Goal: Information Seeking & Learning: Learn about a topic

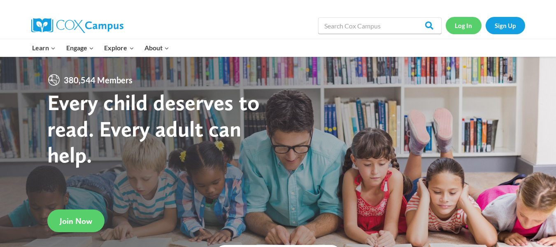
click at [474, 20] on link "Log In" at bounding box center [464, 25] width 36 height 17
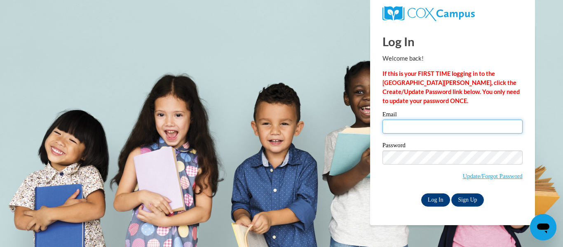
type input "pondka@wauwatosa.k12.wi.us"
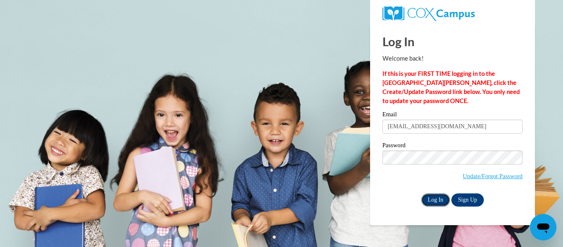
click at [423, 198] on input "Log In" at bounding box center [435, 199] width 29 height 13
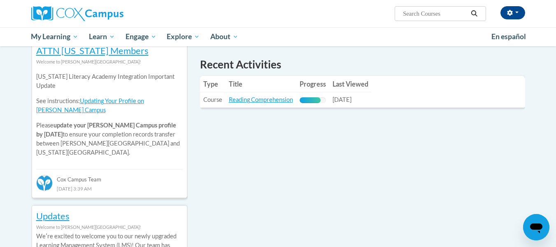
scroll to position [281, 0]
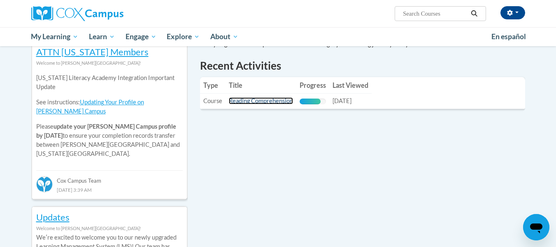
click at [270, 99] on link "Reading Comprehension" at bounding box center [261, 100] width 64 height 7
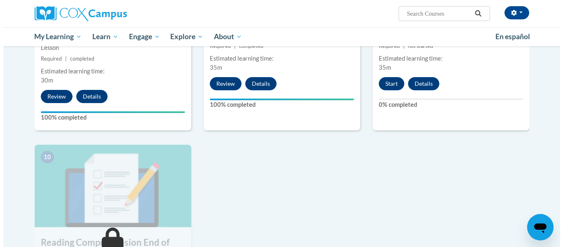
scroll to position [765, 0]
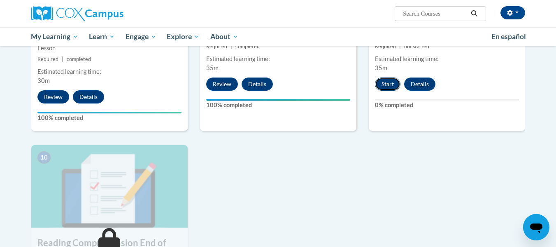
click at [384, 82] on button "Start" at bounding box center [388, 83] width 26 height 13
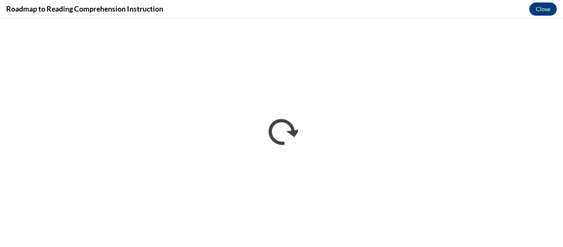
scroll to position [0, 0]
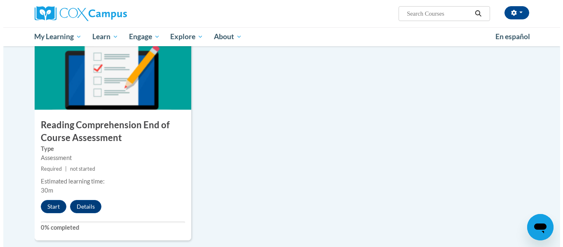
scroll to position [883, 0]
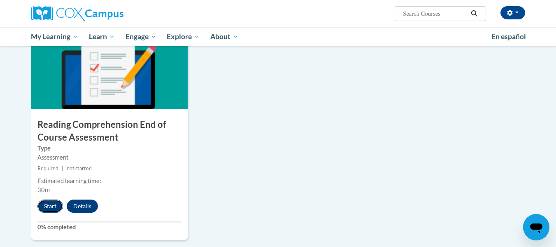
click at [45, 204] on button "Start" at bounding box center [50, 205] width 26 height 13
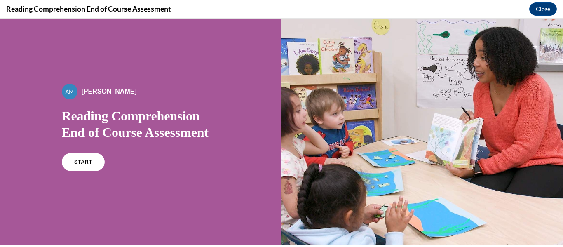
scroll to position [114, 0]
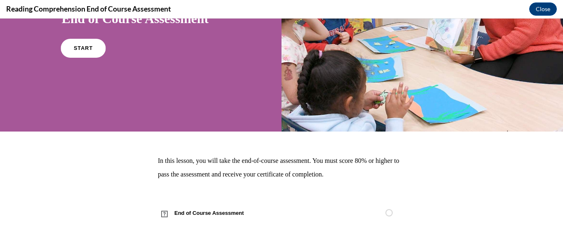
click at [76, 42] on link "START" at bounding box center [83, 48] width 45 height 19
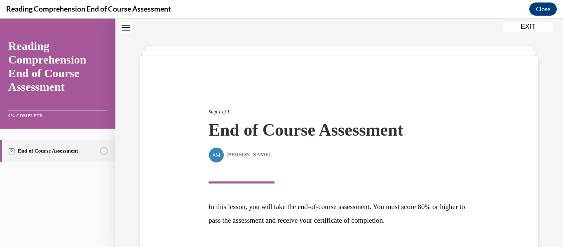
scroll to position [88, 0]
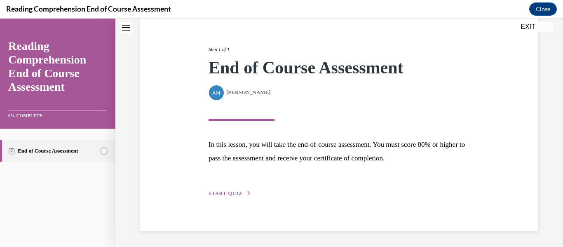
click at [214, 195] on span "START QUIZ" at bounding box center [225, 193] width 34 height 6
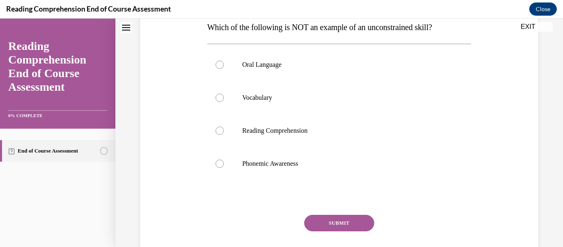
scroll to position [138, 0]
click at [223, 168] on label "Phonemic Awareness" at bounding box center [339, 163] width 264 height 33
click at [223, 168] on input "Phonemic Awareness" at bounding box center [219, 163] width 8 height 8
radio input "true"
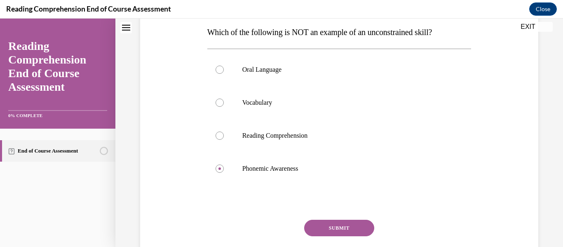
scroll to position [131, 0]
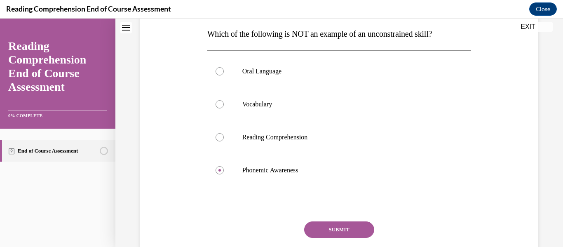
click at [321, 225] on button "SUBMIT" at bounding box center [339, 229] width 70 height 16
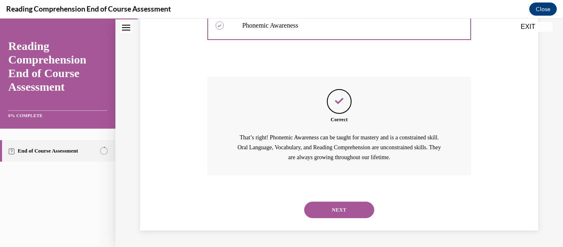
click at [324, 213] on button "NEXT" at bounding box center [339, 209] width 70 height 16
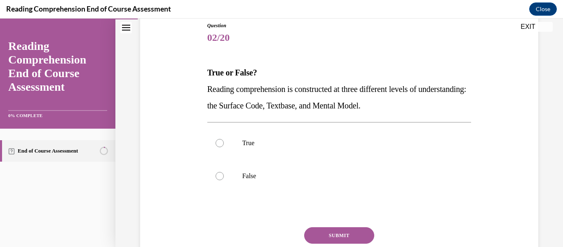
scroll to position [92, 0]
click at [224, 177] on label "False" at bounding box center [339, 176] width 264 height 33
click at [224, 177] on input "False" at bounding box center [219, 176] width 8 height 8
radio input "true"
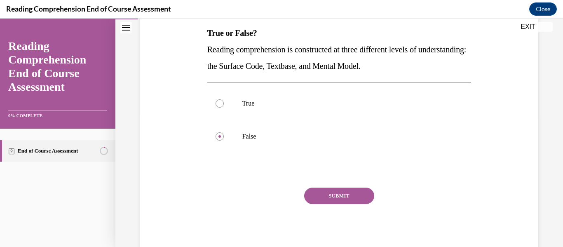
click at [316, 197] on button "SUBMIT" at bounding box center [339, 195] width 70 height 16
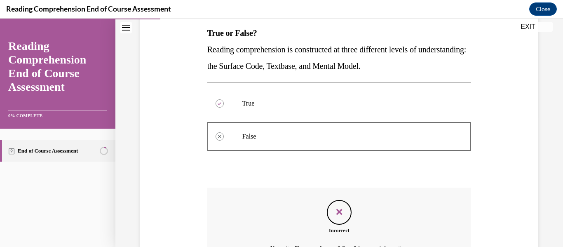
scroll to position [224, 0]
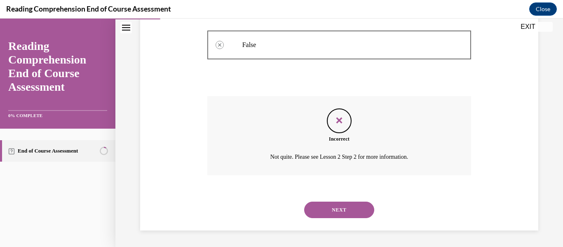
click at [312, 209] on button "NEXT" at bounding box center [339, 209] width 70 height 16
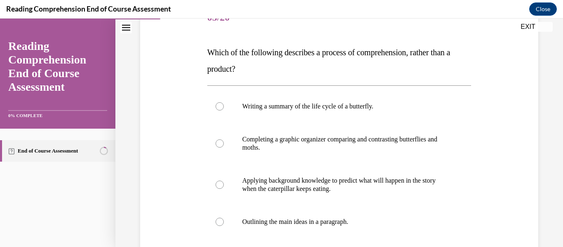
scroll to position [115, 0]
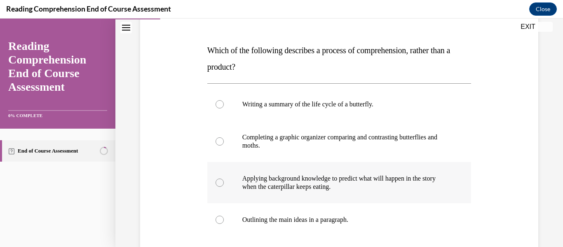
click at [210, 180] on label "Applying background knowledge to predict what will happen in the story when the…" at bounding box center [339, 182] width 264 height 41
click at [215, 180] on input "Applying background knowledge to predict what will happen in the story when the…" at bounding box center [219, 182] width 8 height 8
radio input "true"
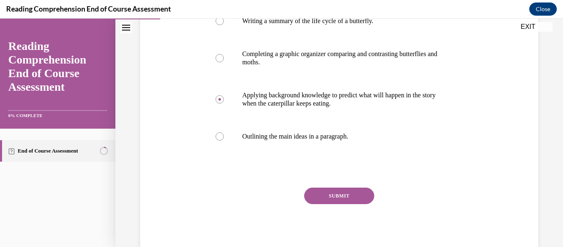
click at [312, 195] on button "SUBMIT" at bounding box center [339, 195] width 70 height 16
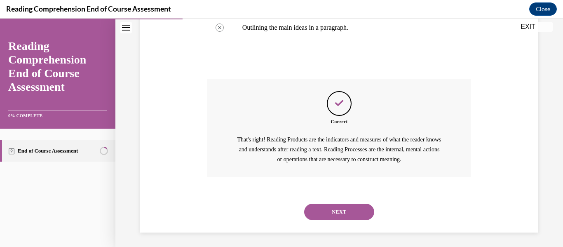
scroll to position [309, 0]
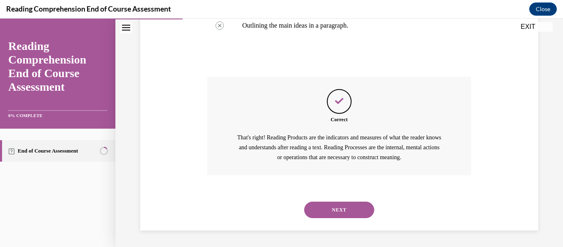
click at [323, 207] on button "NEXT" at bounding box center [339, 209] width 70 height 16
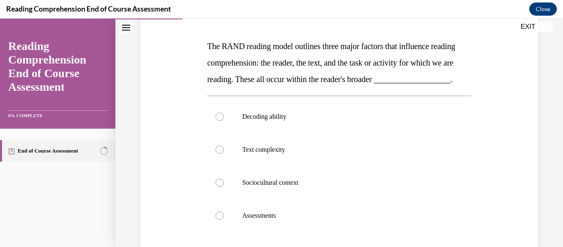
scroll to position [119, 0]
click at [224, 132] on label "Decoding ability" at bounding box center [339, 117] width 264 height 33
click at [224, 121] on input "Decoding ability" at bounding box center [219, 117] width 8 height 8
radio input "true"
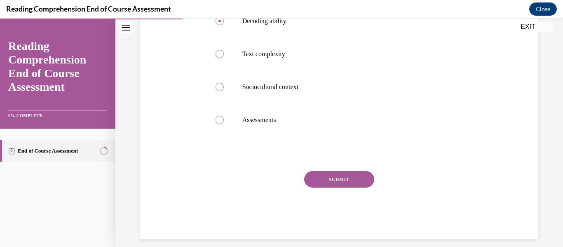
click at [333, 187] on button "SUBMIT" at bounding box center [339, 179] width 70 height 16
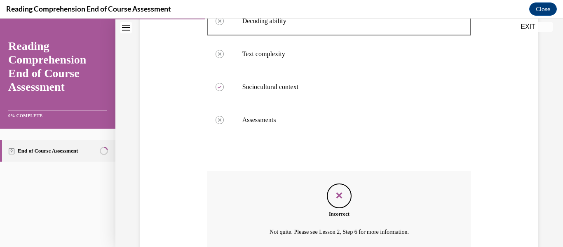
scroll to position [306, 0]
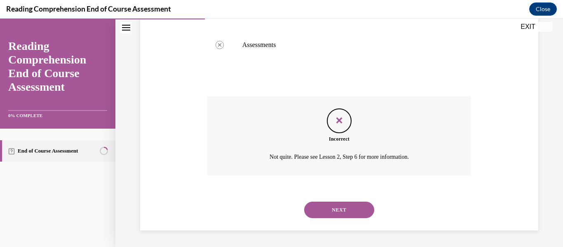
click at [324, 204] on button "NEXT" at bounding box center [339, 209] width 70 height 16
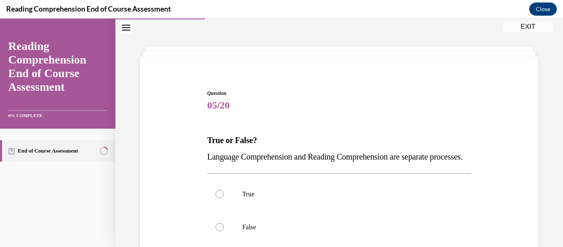
scroll to position [101, 0]
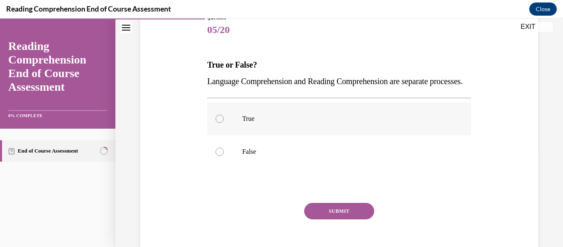
click at [220, 135] on label "True" at bounding box center [339, 118] width 264 height 33
click at [220, 123] on input "True" at bounding box center [219, 119] width 8 height 8
radio input "true"
click at [314, 219] on button "SUBMIT" at bounding box center [339, 211] width 70 height 16
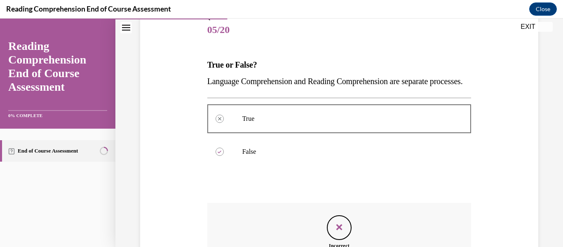
scroll to position [224, 0]
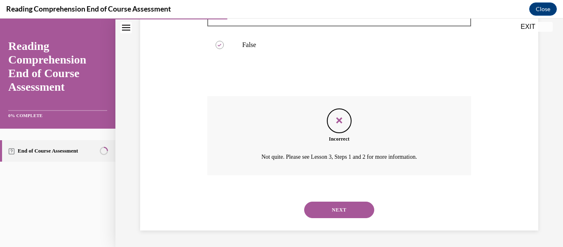
click at [329, 210] on button "NEXT" at bounding box center [339, 209] width 70 height 16
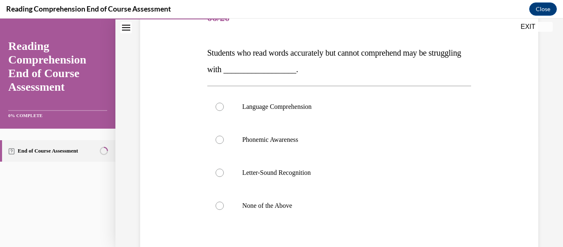
scroll to position [112, 0]
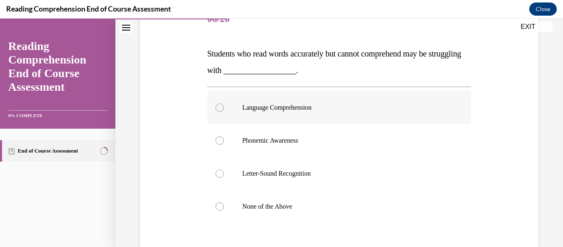
click at [222, 105] on label "Language Comprehension" at bounding box center [339, 107] width 264 height 33
click at [222, 105] on input "Language Comprehension" at bounding box center [219, 107] width 8 height 8
radio input "true"
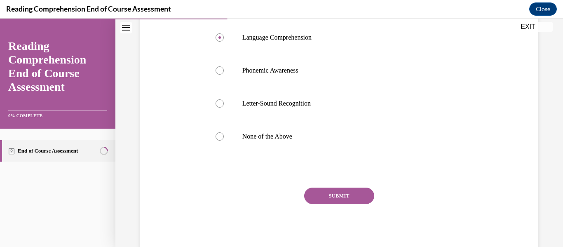
click at [343, 203] on button "SUBMIT" at bounding box center [339, 195] width 70 height 16
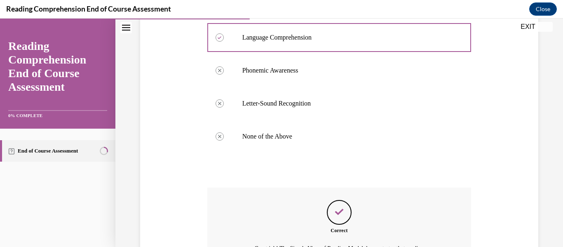
scroll to position [292, 0]
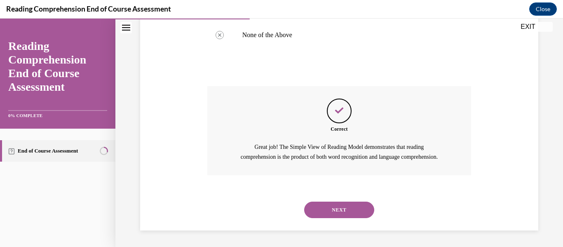
click at [326, 215] on button "NEXT" at bounding box center [339, 209] width 70 height 16
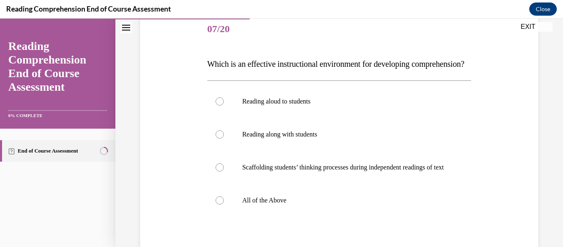
scroll to position [123, 0]
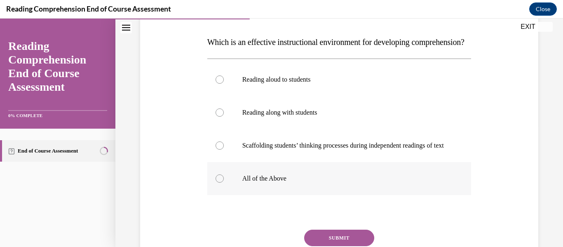
click at [227, 195] on label "All of the Above" at bounding box center [339, 178] width 264 height 33
click at [224, 182] on input "All of the Above" at bounding box center [219, 178] width 8 height 8
radio input "true"
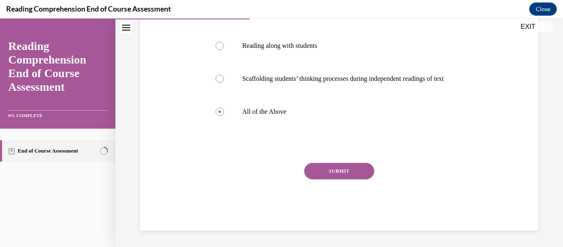
click at [317, 179] on button "SUBMIT" at bounding box center [339, 171] width 70 height 16
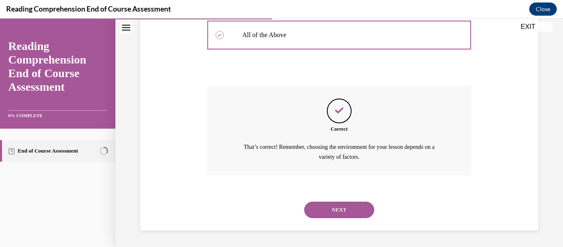
scroll to position [291, 0]
click at [329, 210] on button "NEXT" at bounding box center [339, 209] width 70 height 16
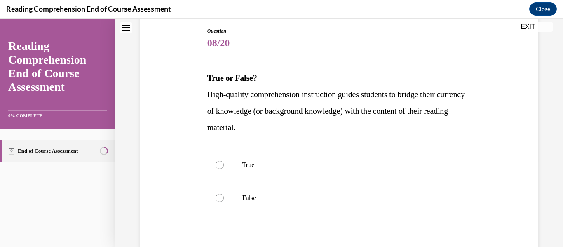
scroll to position [92, 0]
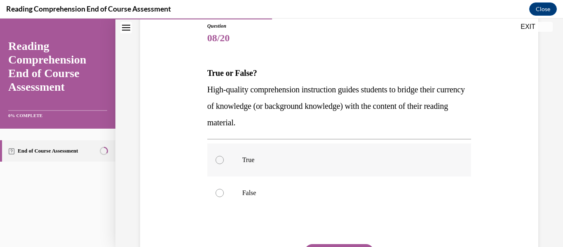
click at [217, 159] on div at bounding box center [219, 160] width 8 height 8
click at [217, 159] on input "True" at bounding box center [219, 160] width 8 height 8
radio input "true"
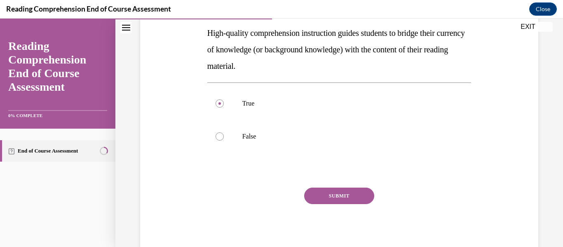
click at [349, 202] on button "SUBMIT" at bounding box center [339, 195] width 70 height 16
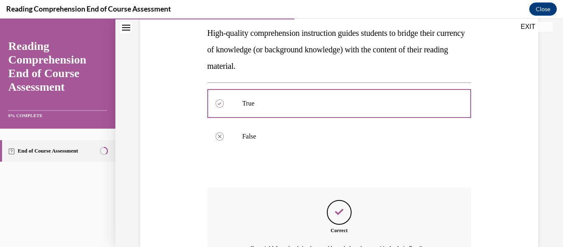
scroll to position [260, 0]
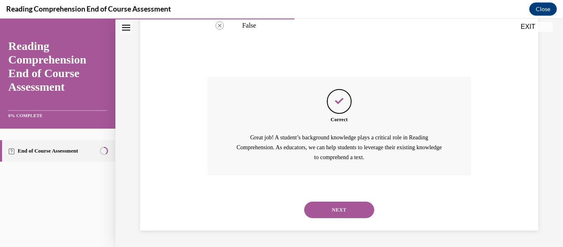
click at [348, 208] on button "NEXT" at bounding box center [339, 209] width 70 height 16
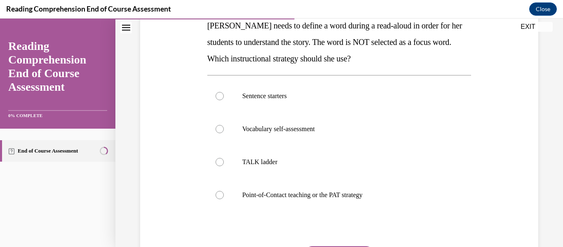
scroll to position [143, 0]
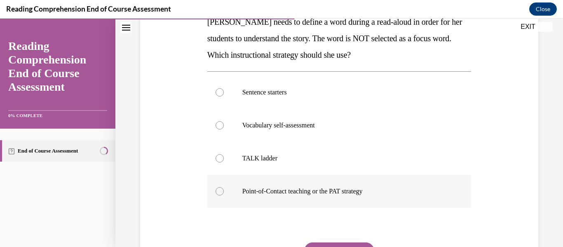
click at [213, 187] on label "Point-of-Contact teaching or the PAT strategy" at bounding box center [339, 191] width 264 height 33
click at [215, 187] on input "Point-of-Contact teaching or the PAT strategy" at bounding box center [219, 191] width 8 height 8
radio input "true"
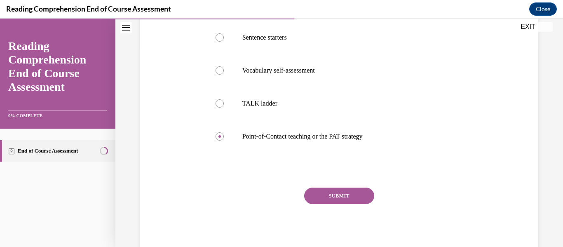
click at [323, 191] on button "SUBMIT" at bounding box center [339, 195] width 70 height 16
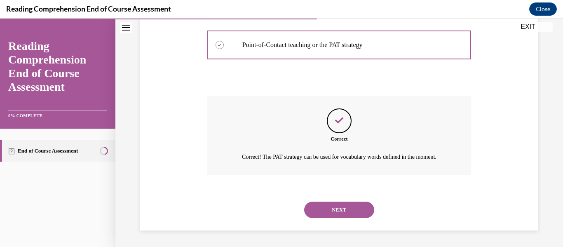
scroll to position [298, 0]
click at [327, 208] on button "NEXT" at bounding box center [339, 209] width 70 height 16
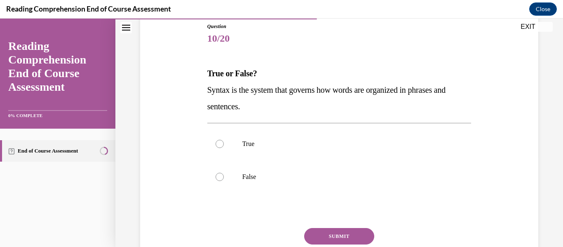
scroll to position [92, 0]
click at [225, 144] on label "True" at bounding box center [339, 143] width 264 height 33
click at [224, 144] on input "True" at bounding box center [219, 144] width 8 height 8
radio input "true"
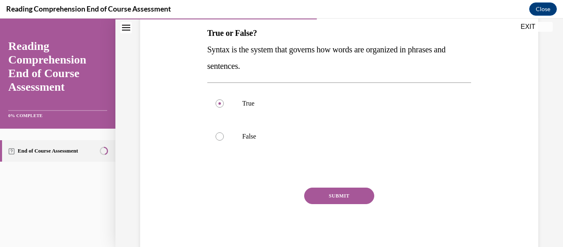
click at [338, 194] on button "SUBMIT" at bounding box center [339, 195] width 70 height 16
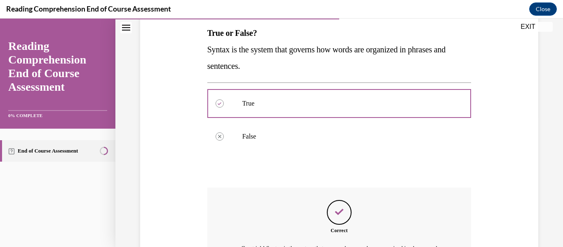
scroll to position [234, 0]
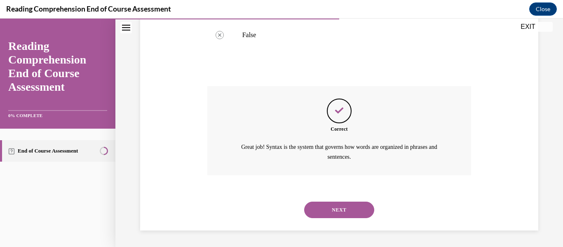
click at [317, 209] on button "NEXT" at bounding box center [339, 209] width 70 height 16
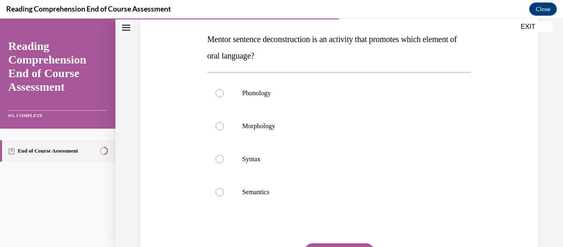
scroll to position [126, 0]
click at [218, 186] on label "Semantics" at bounding box center [339, 192] width 264 height 33
click at [218, 188] on input "Semantics" at bounding box center [219, 192] width 8 height 8
radio input "true"
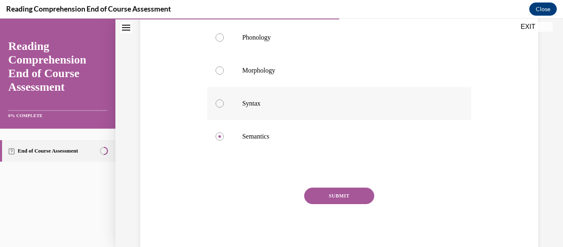
click at [236, 96] on label "Syntax" at bounding box center [339, 103] width 264 height 33
click at [224, 99] on input "Syntax" at bounding box center [219, 103] width 8 height 8
radio input "true"
click at [323, 190] on button "SUBMIT" at bounding box center [339, 195] width 70 height 16
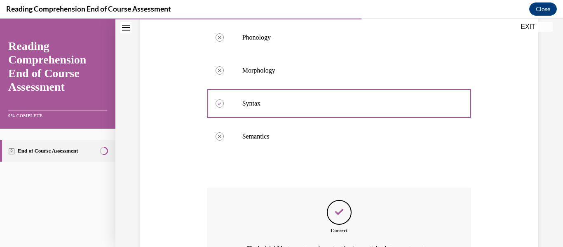
scroll to position [283, 0]
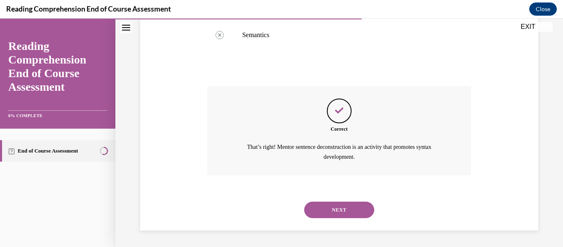
click at [333, 205] on button "NEXT" at bounding box center [339, 209] width 70 height 16
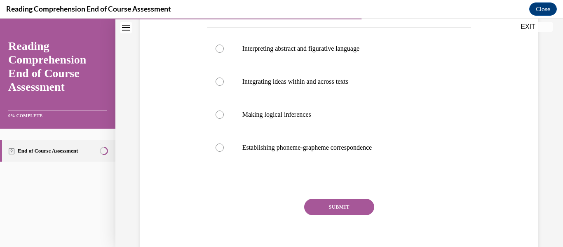
scroll to position [154, 0]
click at [210, 154] on label "Establishing phoneme-grapheme correspondence" at bounding box center [339, 147] width 264 height 33
click at [215, 151] on input "Establishing phoneme-grapheme correspondence" at bounding box center [219, 147] width 8 height 8
radio input "true"
click at [330, 207] on button "SUBMIT" at bounding box center [339, 206] width 70 height 16
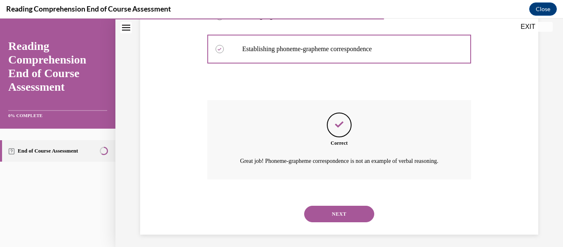
scroll to position [267, 0]
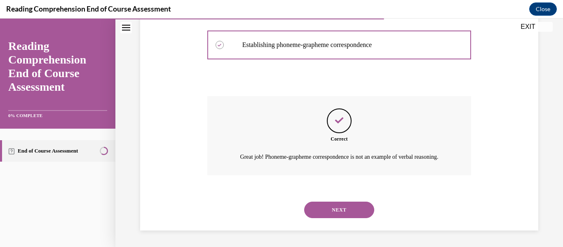
click at [313, 211] on button "NEXT" at bounding box center [339, 209] width 70 height 16
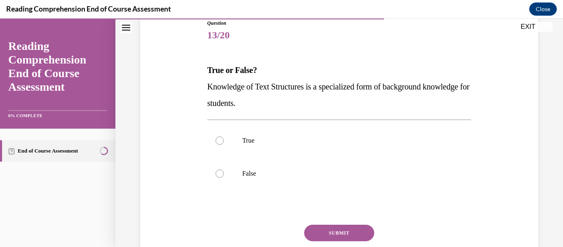
scroll to position [96, 0]
click at [226, 134] on label "True" at bounding box center [339, 140] width 264 height 33
click at [224, 136] on input "True" at bounding box center [219, 140] width 8 height 8
radio input "true"
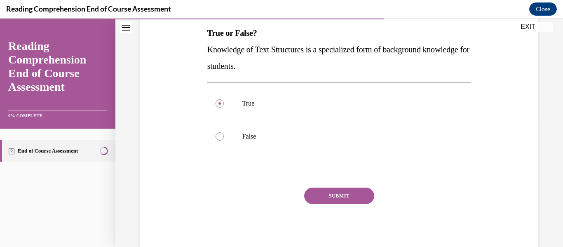
click at [330, 191] on button "SUBMIT" at bounding box center [339, 195] width 70 height 16
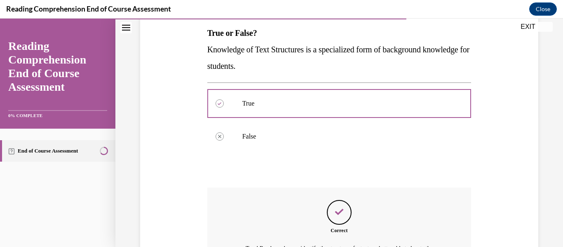
scroll to position [234, 0]
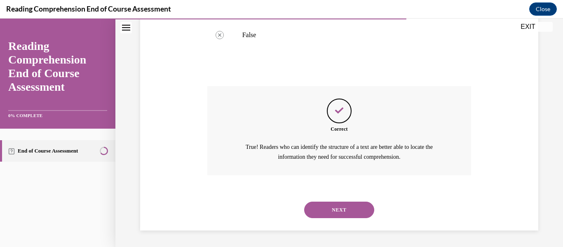
click at [326, 210] on button "NEXT" at bounding box center [339, 209] width 70 height 16
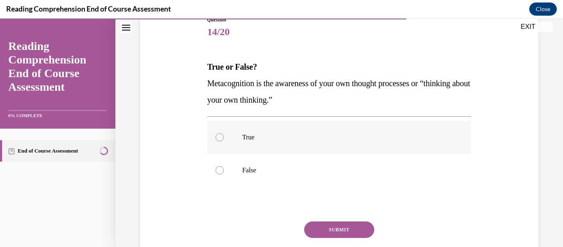
scroll to position [99, 0]
click at [225, 135] on label "True" at bounding box center [339, 136] width 264 height 33
click at [224, 135] on input "True" at bounding box center [219, 137] width 8 height 8
radio input "true"
click at [326, 220] on div "Question 14/20 True or False? Metacognition is the awareness of your own though…" at bounding box center [339, 152] width 264 height 273
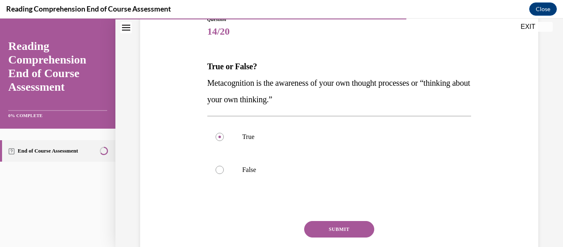
click at [320, 234] on button "SUBMIT" at bounding box center [339, 229] width 70 height 16
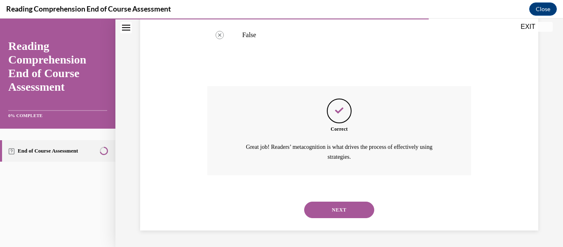
click at [330, 215] on button "NEXT" at bounding box center [339, 209] width 70 height 16
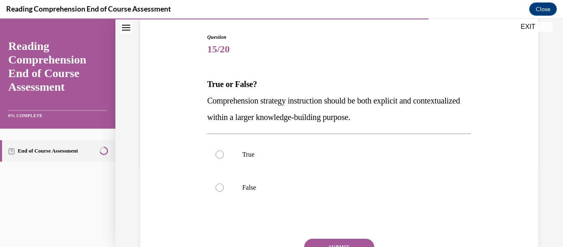
scroll to position [82, 0]
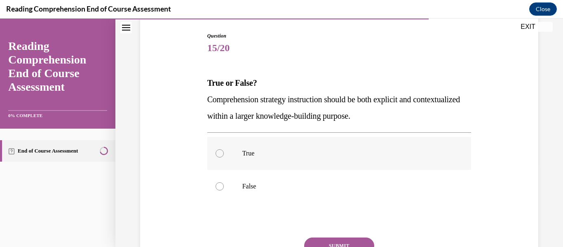
click at [208, 163] on label "True" at bounding box center [339, 153] width 264 height 33
click at [215, 157] on input "True" at bounding box center [219, 153] width 8 height 8
radio input "true"
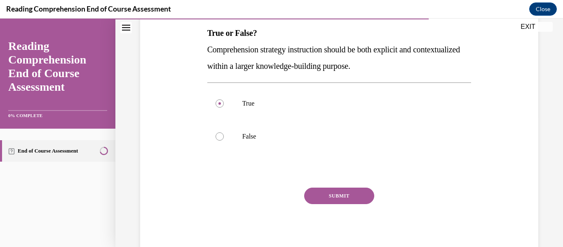
click at [313, 192] on button "SUBMIT" at bounding box center [339, 195] width 70 height 16
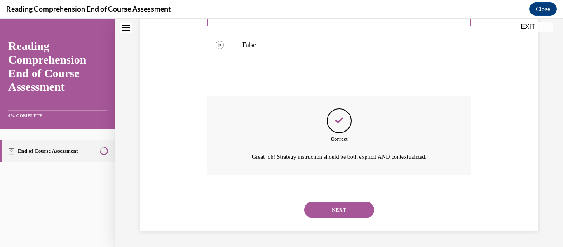
click at [336, 210] on button "NEXT" at bounding box center [339, 209] width 70 height 16
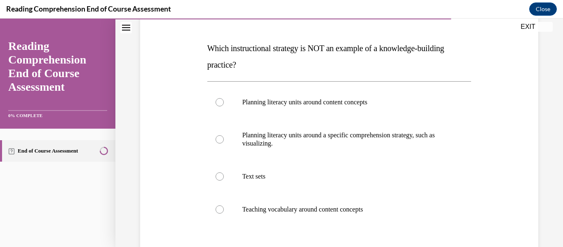
scroll to position [117, 0]
click at [215, 144] on label "Planning literacy units around a specific comprehension strategy, such as visua…" at bounding box center [339, 138] width 264 height 41
click at [215, 143] on input "Planning literacy units around a specific comprehension strategy, such as visua…" at bounding box center [219, 139] width 8 height 8
radio input "true"
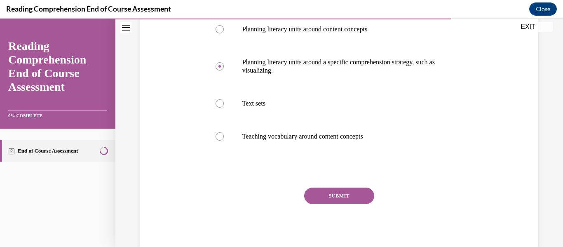
click at [311, 198] on button "SUBMIT" at bounding box center [339, 195] width 70 height 16
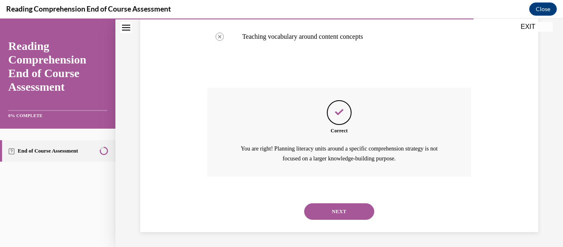
scroll to position [291, 0]
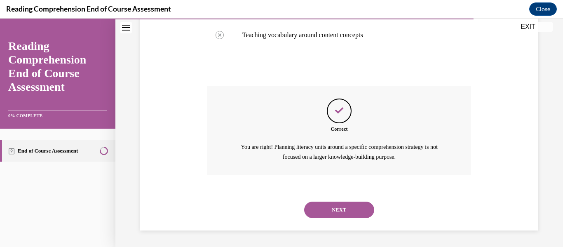
click at [323, 210] on button "NEXT" at bounding box center [339, 209] width 70 height 16
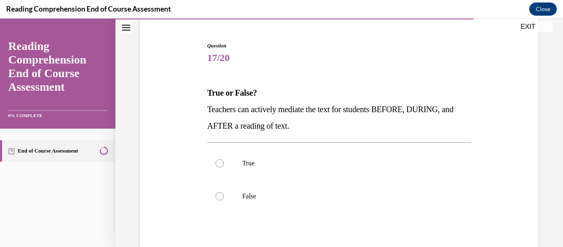
scroll to position [72, 0]
click at [221, 164] on div at bounding box center [219, 163] width 8 height 8
click at [221, 164] on input "True" at bounding box center [219, 163] width 8 height 8
radio input "true"
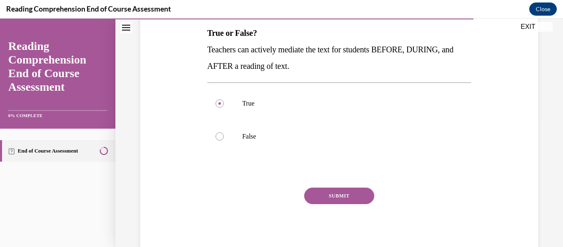
click at [335, 191] on button "SUBMIT" at bounding box center [339, 195] width 70 height 16
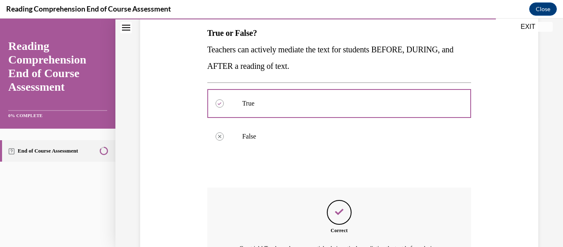
scroll to position [234, 0]
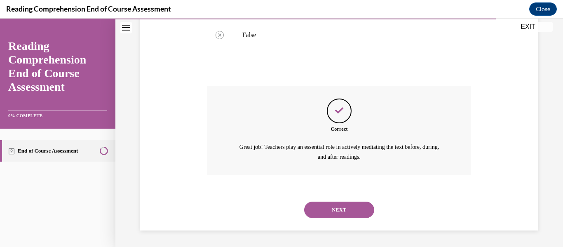
click at [327, 205] on button "NEXT" at bounding box center [339, 209] width 70 height 16
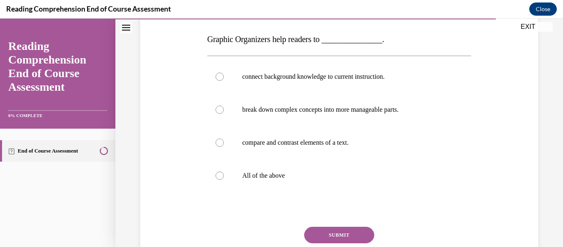
scroll to position [127, 0]
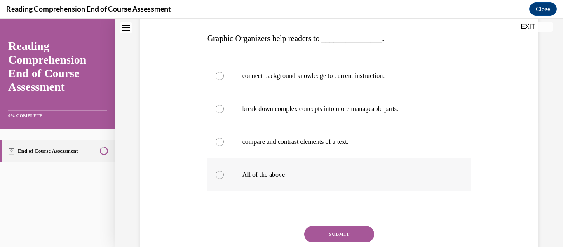
click at [229, 168] on label "All of the above" at bounding box center [339, 174] width 264 height 33
click at [224, 171] on input "All of the above" at bounding box center [219, 175] width 8 height 8
radio input "true"
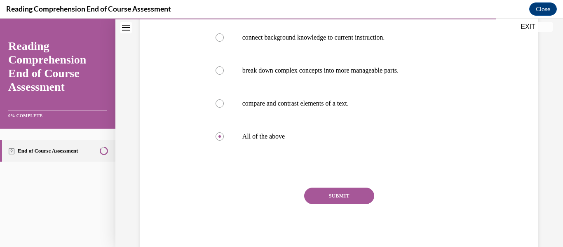
click at [328, 191] on button "SUBMIT" at bounding box center [339, 195] width 70 height 16
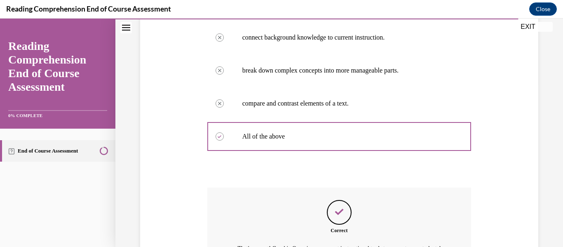
scroll to position [267, 0]
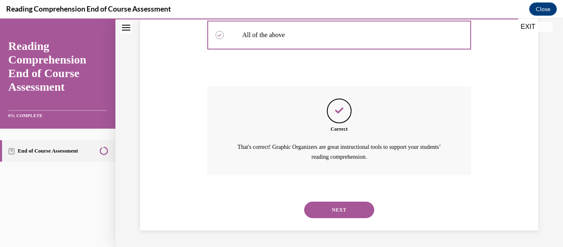
click at [341, 212] on button "NEXT" at bounding box center [339, 209] width 70 height 16
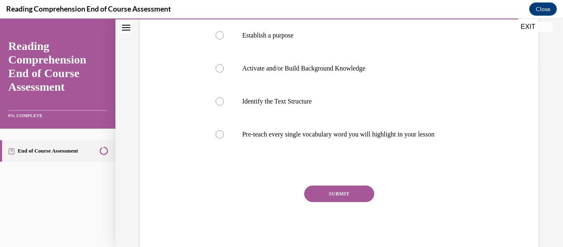
scroll to position [184, 0]
click at [219, 138] on div at bounding box center [219, 134] width 8 height 8
click at [219, 138] on input "Pre-teach every single vocabulary word you will highlight in your lesson" at bounding box center [219, 134] width 8 height 8
radio input "true"
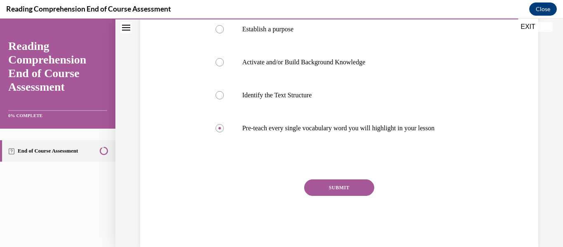
click at [313, 196] on button "SUBMIT" at bounding box center [339, 187] width 70 height 16
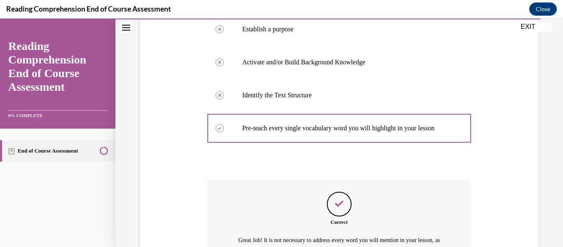
scroll to position [291, 0]
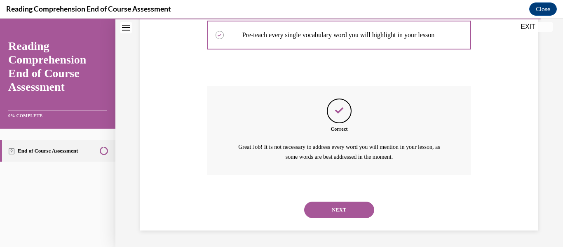
click at [331, 203] on button "NEXT" at bounding box center [339, 209] width 70 height 16
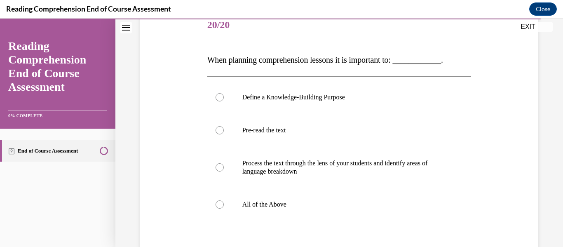
scroll to position [106, 0]
click at [226, 206] on label "All of the Above" at bounding box center [339, 203] width 264 height 33
click at [224, 206] on input "All of the Above" at bounding box center [219, 204] width 8 height 8
radio input "true"
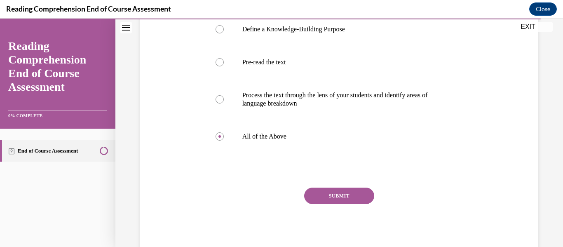
click at [336, 195] on button "SUBMIT" at bounding box center [339, 195] width 70 height 16
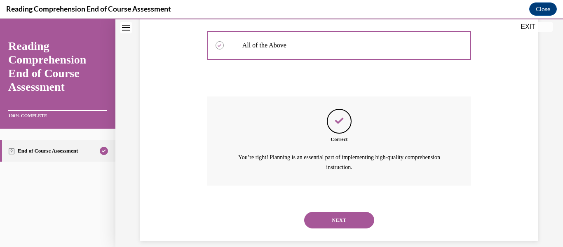
scroll to position [275, 0]
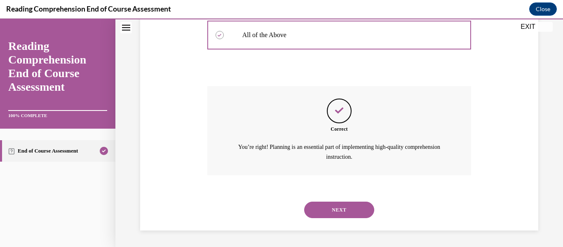
click at [323, 210] on button "NEXT" at bounding box center [339, 209] width 70 height 16
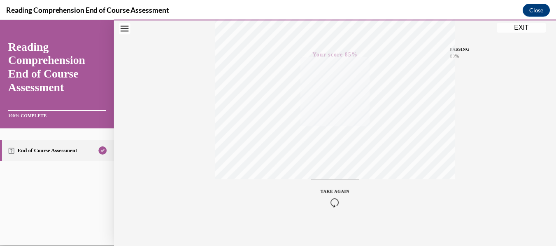
scroll to position [194, 0]
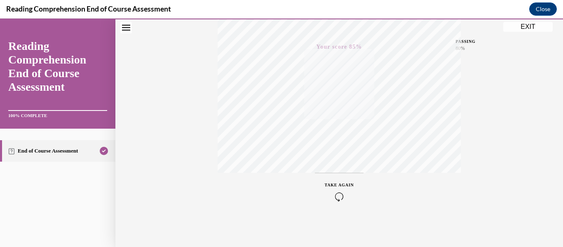
click at [542, 27] on button "EXIT" at bounding box center [527, 27] width 49 height 10
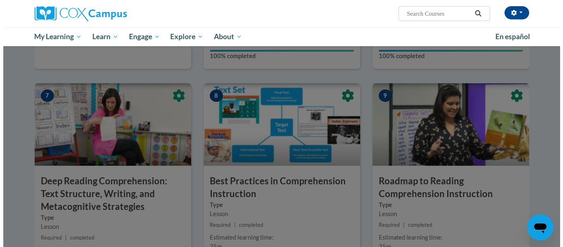
scroll to position [586, 0]
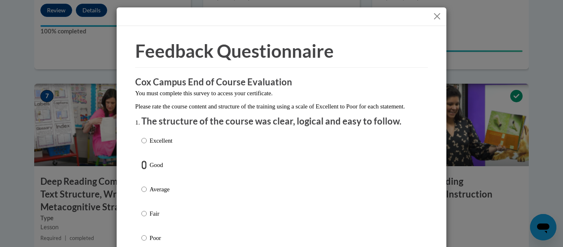
click at [142, 169] on input "Good" at bounding box center [143, 164] width 5 height 9
radio input "true"
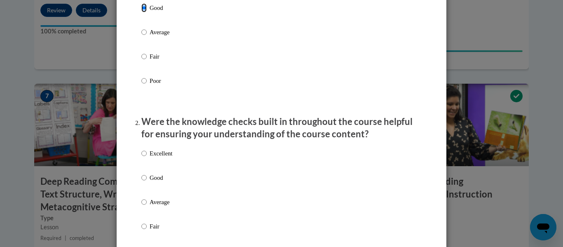
scroll to position [157, 0]
click at [141, 182] on input "Good" at bounding box center [143, 177] width 5 height 9
radio input "true"
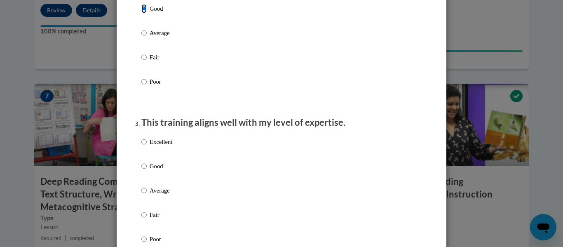
scroll to position [326, 0]
click at [143, 170] on input "Good" at bounding box center [143, 165] width 5 height 9
radio input "true"
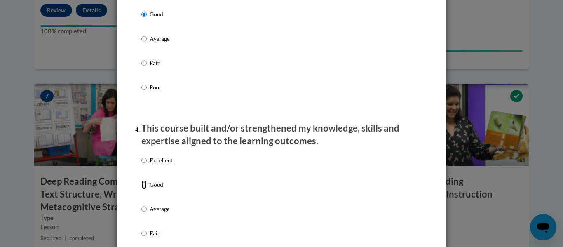
click at [141, 189] on input "Good" at bounding box center [143, 184] width 5 height 9
radio input "true"
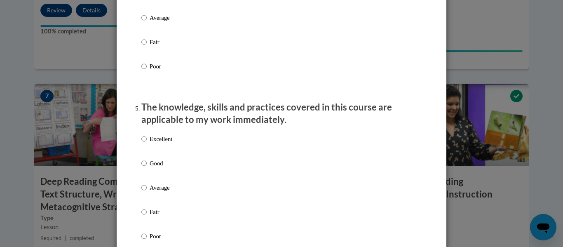
scroll to position [669, 0]
click at [141, 175] on label "Good" at bounding box center [156, 169] width 31 height 22
click at [141, 167] on input "Good" at bounding box center [143, 162] width 5 height 9
radio input "true"
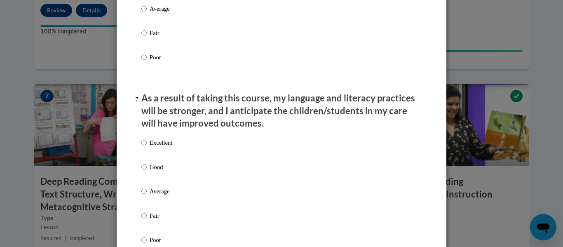
scroll to position [938, 0]
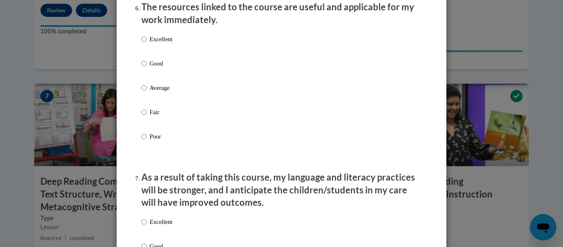
click at [144, 72] on label "Good" at bounding box center [156, 70] width 31 height 22
click at [144, 68] on input "Good" at bounding box center [143, 63] width 5 height 9
radio input "true"
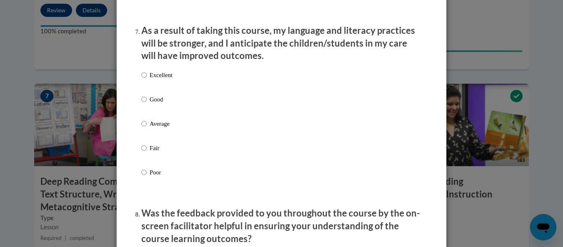
scroll to position [1085, 0]
click at [143, 103] on input "Good" at bounding box center [143, 98] width 5 height 9
radio input "true"
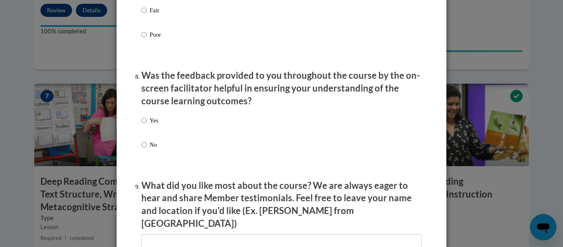
scroll to position [1223, 0]
click at [143, 124] on input "Yes" at bounding box center [143, 119] width 5 height 9
radio input "true"
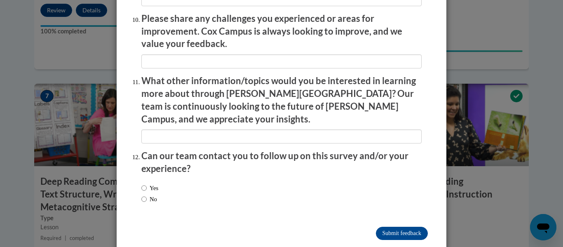
scroll to position [1465, 0]
click at [141, 194] on input "No" at bounding box center [143, 198] width 5 height 9
radio input "true"
click at [383, 226] on input "Submit feedback" at bounding box center [402, 232] width 52 height 13
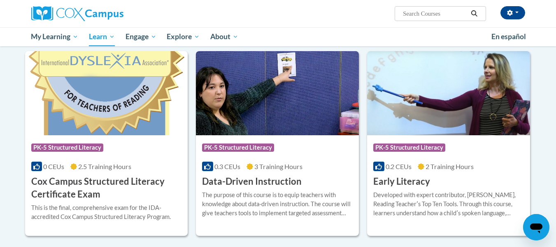
scroll to position [263, 0]
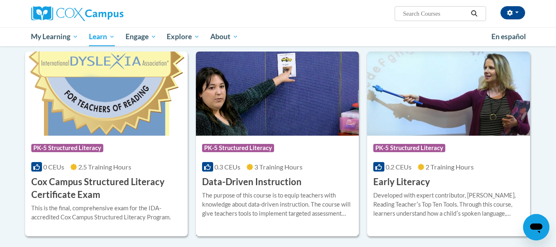
click at [235, 118] on img at bounding box center [277, 93] width 163 height 84
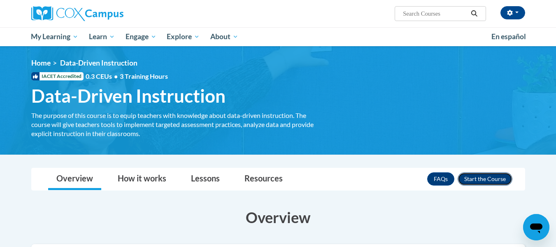
click at [486, 179] on button "Enroll" at bounding box center [485, 178] width 55 height 13
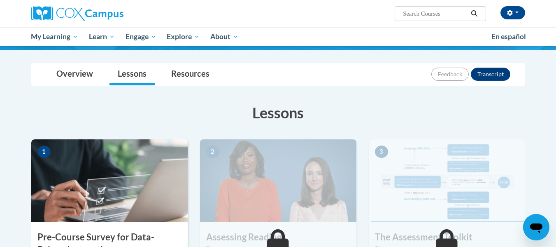
scroll to position [77, 0]
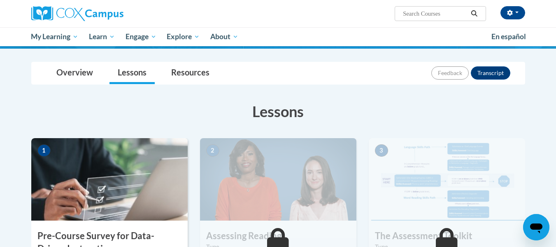
click at [113, 178] on img at bounding box center [109, 179] width 157 height 82
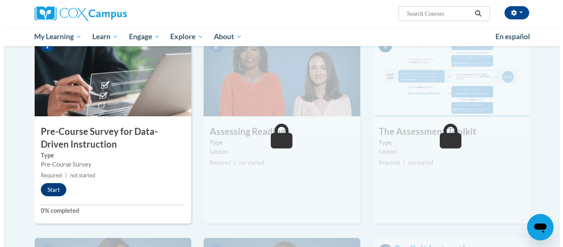
scroll to position [182, 0]
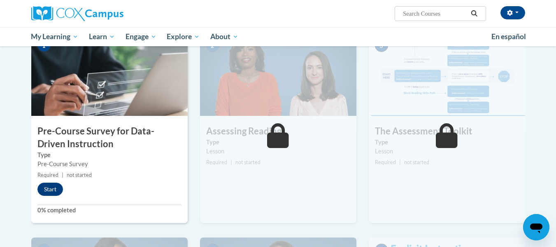
click at [64, 186] on div "Start" at bounding box center [52, 188] width 42 height 13
click at [54, 187] on button "Start" at bounding box center [50, 188] width 26 height 13
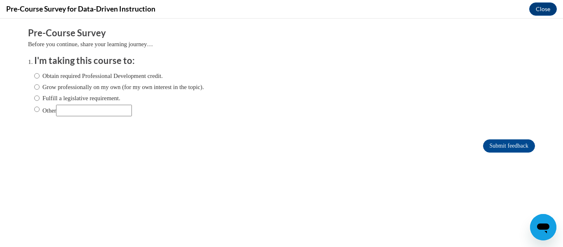
scroll to position [0, 0]
click at [34, 98] on input "Fulfill a legislative requirement." at bounding box center [36, 98] width 5 height 9
radio input "true"
click at [510, 143] on input "Submit feedback" at bounding box center [509, 145] width 52 height 13
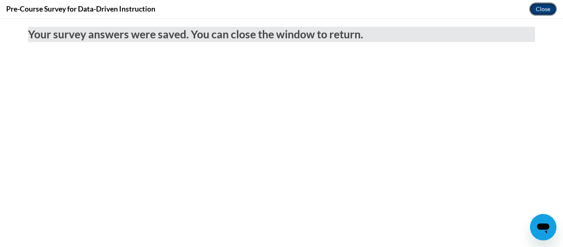
click at [540, 12] on button "Close" at bounding box center [543, 8] width 28 height 13
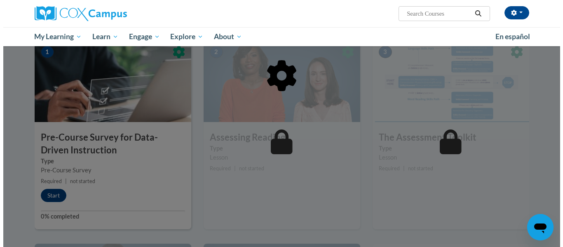
scroll to position [176, 0]
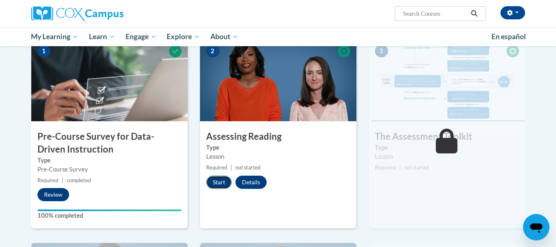
click at [221, 185] on button "Start" at bounding box center [219, 181] width 26 height 13
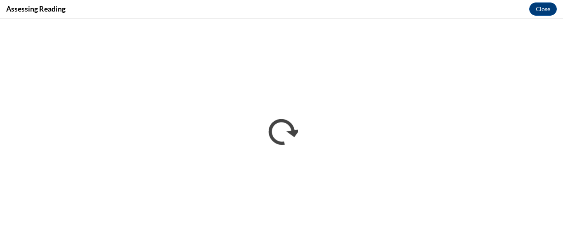
scroll to position [0, 0]
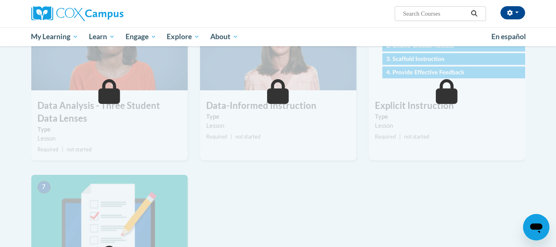
scroll to position [466, 0]
